Goal: Task Accomplishment & Management: Use online tool/utility

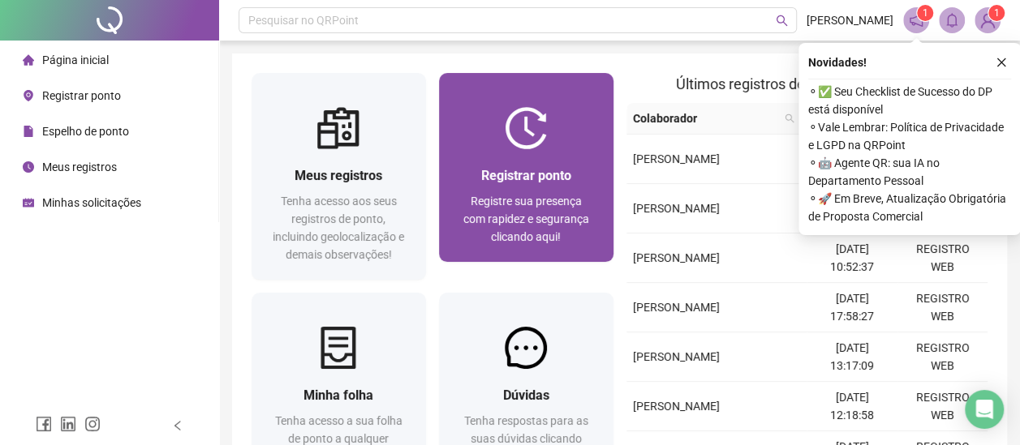
click at [523, 175] on span "Registrar ponto" at bounding box center [526, 175] width 90 height 15
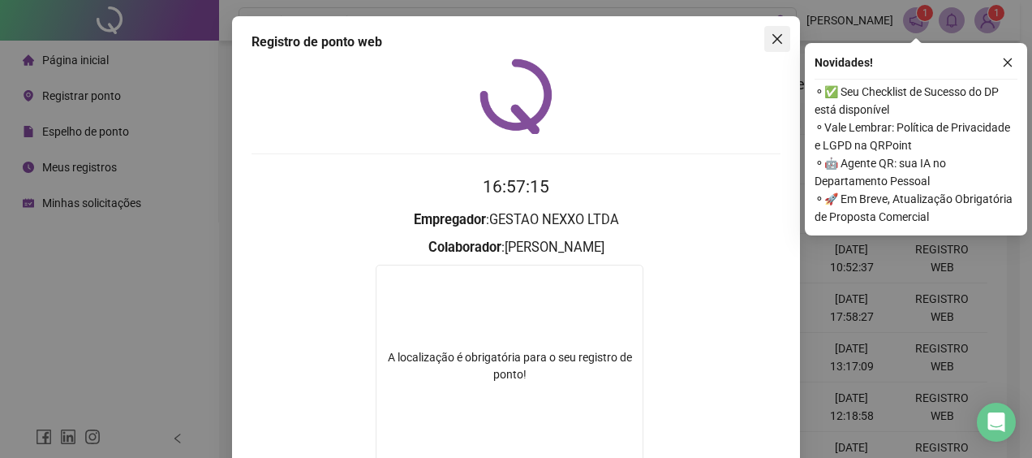
click at [771, 42] on icon "close" at bounding box center [777, 38] width 13 height 13
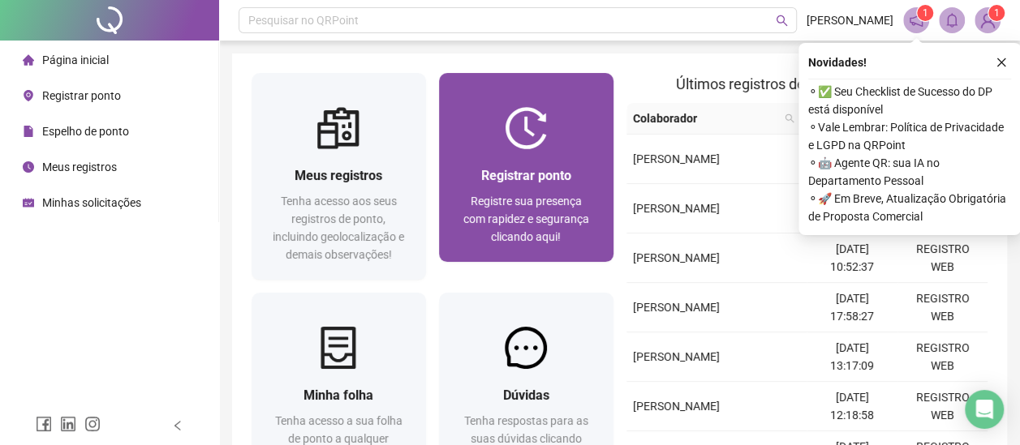
click at [565, 101] on div "Registrar ponto Registre sua presença com rapidez e segurança clicando aqui!" at bounding box center [526, 167] width 174 height 189
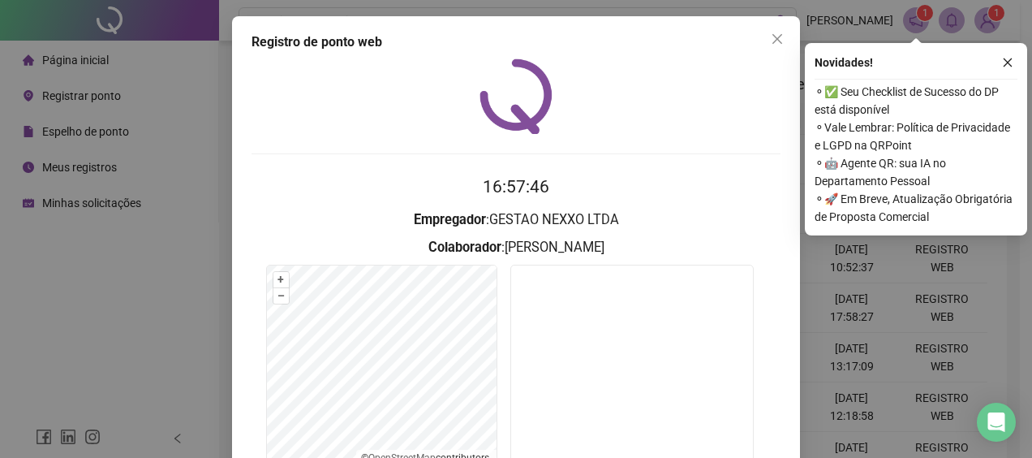
scroll to position [139, 0]
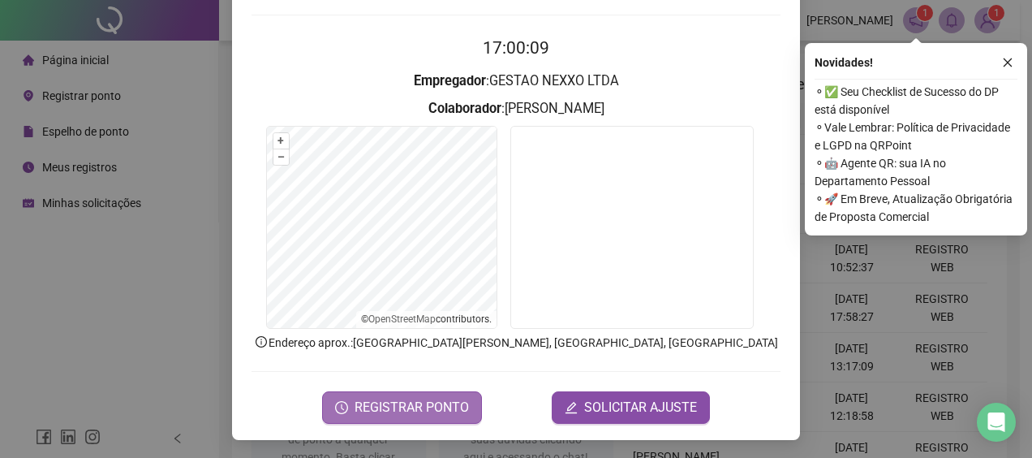
click at [410, 410] on span "REGISTRAR PONTO" at bounding box center [412, 407] width 114 height 19
